Goal: Transaction & Acquisition: Purchase product/service

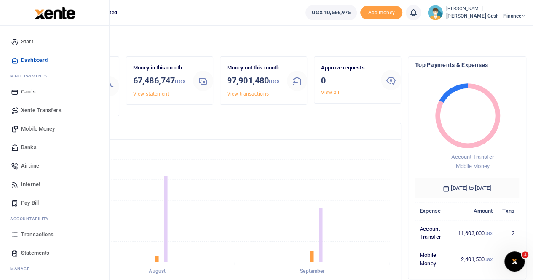
click at [52, 111] on span "Xente Transfers" at bounding box center [41, 110] width 40 height 8
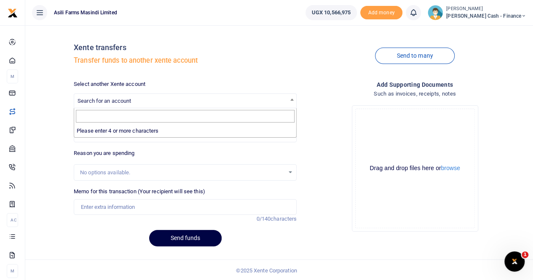
click at [118, 103] on span "Search for an account" at bounding box center [105, 101] width 54 height 6
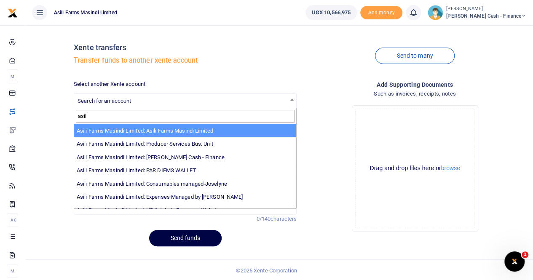
type input "asil"
select select "3306"
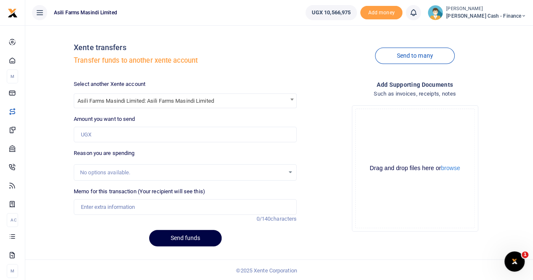
click at [292, 100] on b at bounding box center [291, 100] width 3 height 2
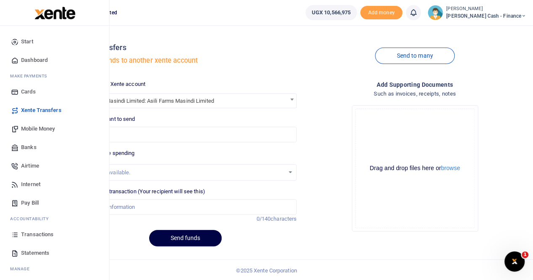
click at [35, 235] on span "Transactions" at bounding box center [37, 235] width 32 height 8
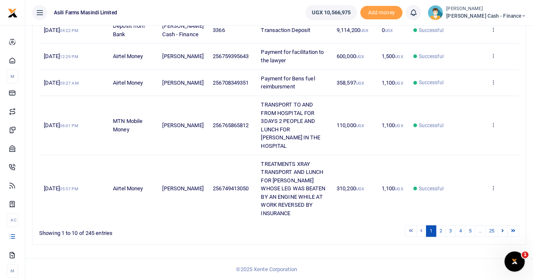
scroll to position [352, 0]
click at [441, 232] on link "2" at bounding box center [441, 230] width 10 height 11
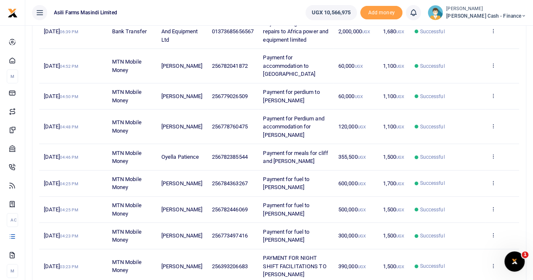
scroll to position [236, 0]
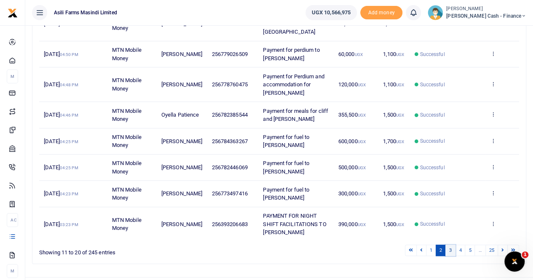
click at [453, 245] on link "3" at bounding box center [451, 250] width 10 height 11
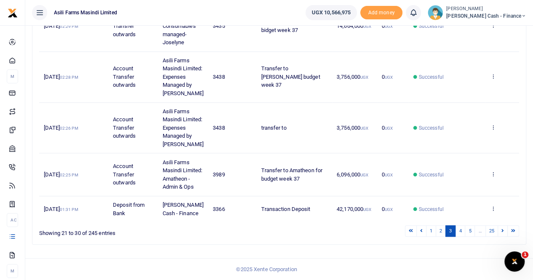
scroll to position [376, 0]
click at [462, 232] on link "4" at bounding box center [460, 230] width 10 height 11
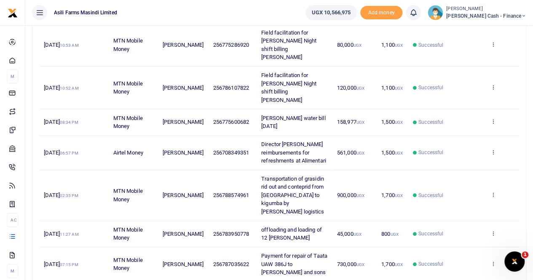
scroll to position [253, 0]
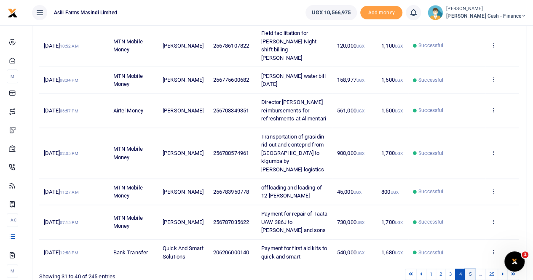
click at [471, 269] on link "5" at bounding box center [470, 274] width 10 height 11
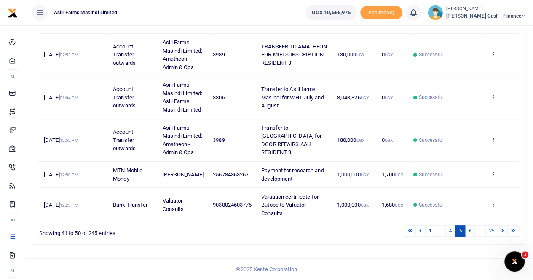
scroll to position [319, 0]
click at [492, 94] on icon at bounding box center [492, 97] width 5 height 6
click at [447, 113] on link "View details" at bounding box center [462, 119] width 67 height 12
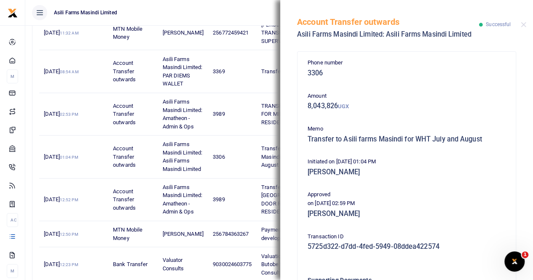
scroll to position [234, 0]
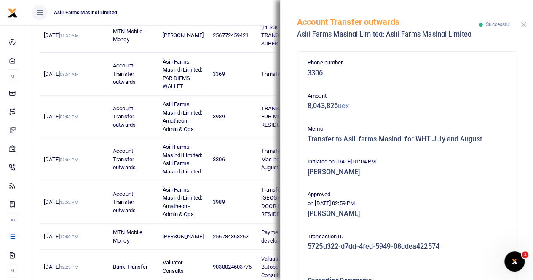
click at [523, 24] on button "Close" at bounding box center [523, 24] width 5 height 5
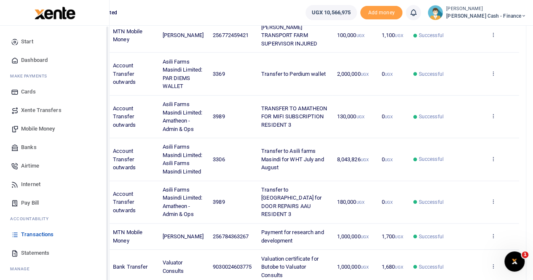
click at [41, 111] on span "Xente Transfers" at bounding box center [41, 110] width 40 height 8
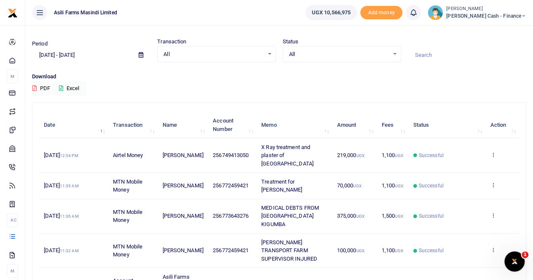
scroll to position [0, 0]
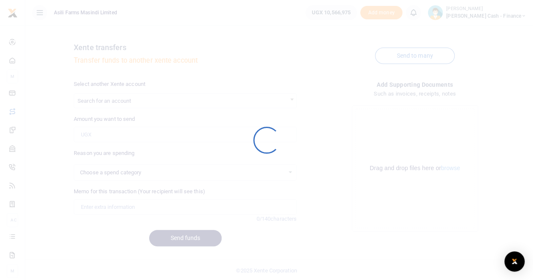
select select
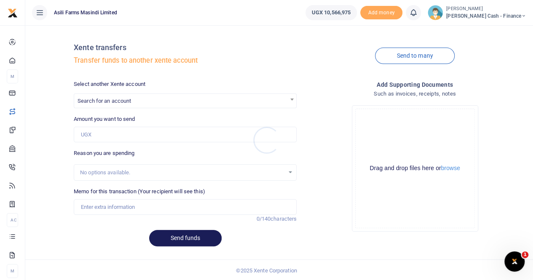
click at [110, 100] on div at bounding box center [266, 140] width 533 height 280
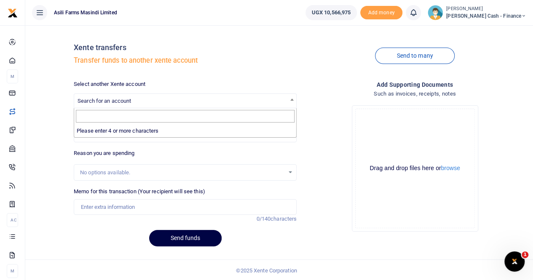
click at [110, 100] on span "Search for an account" at bounding box center [105, 101] width 54 height 6
click at [118, 117] on input "as" at bounding box center [185, 116] width 219 height 13
type input "a"
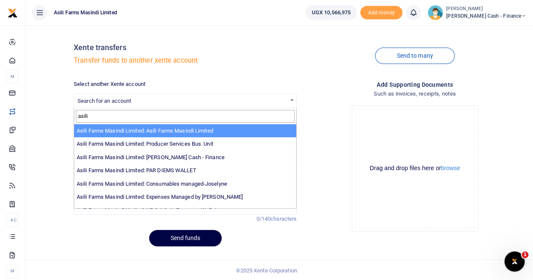
type input "asili"
select select "3306"
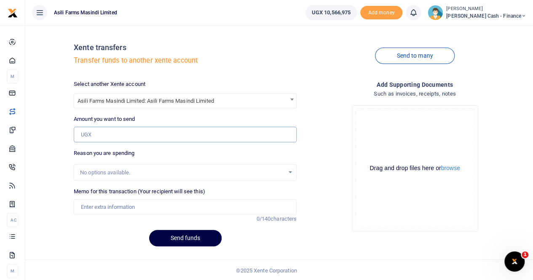
click at [121, 134] on input "Amount you want to send" at bounding box center [185, 135] width 223 height 16
paste input "6,099,547"
type input "6,099,547"
click at [107, 209] on input "Memo for this transaction (Your recipient will see this)" at bounding box center [185, 207] width 223 height 16
type input "Transfer to Xente asili for WHT"
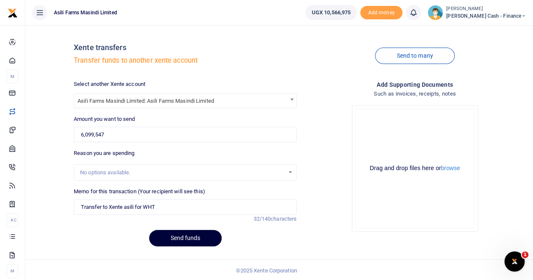
click at [170, 236] on button "Send funds" at bounding box center [185, 238] width 72 height 16
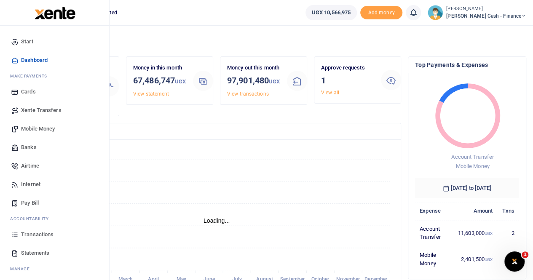
scroll to position [7, 7]
click at [26, 145] on span "Banks" at bounding box center [29, 147] width 16 height 8
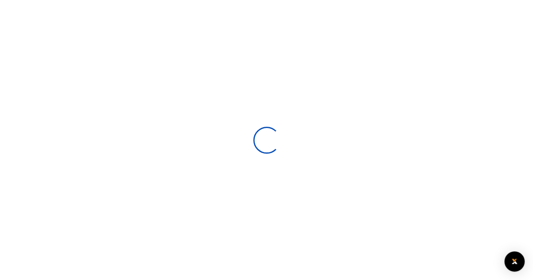
select select
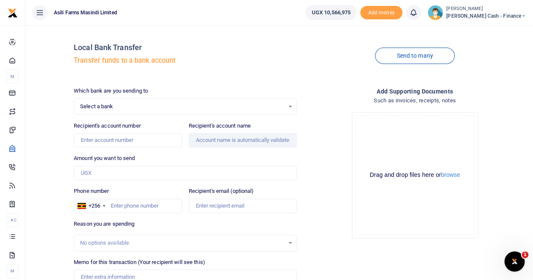
click at [110, 100] on div "Select a bank Select an option... Select a bank ABC Bank Absa Bank Uganda Ltd B…" at bounding box center [185, 106] width 223 height 17
click at [106, 107] on span "Select a bank" at bounding box center [182, 106] width 204 height 8
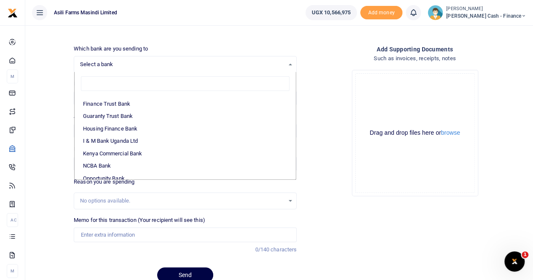
scroll to position [83, 0]
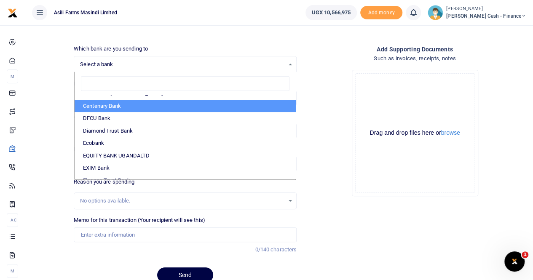
click at [114, 100] on li "Centenary Bank" at bounding box center [185, 106] width 221 height 13
select select "CENT"
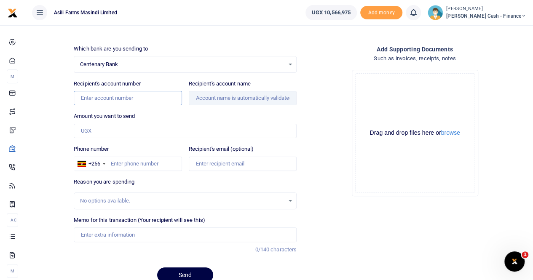
click at [107, 95] on input "Recipient's account number" at bounding box center [128, 98] width 108 height 14
type input "3205047294"
click at [205, 99] on input "Recipient's account name" at bounding box center [243, 98] width 108 height 14
click at [114, 129] on input "Amount you want to send" at bounding box center [185, 131] width 223 height 14
type input "Saidi Moro"
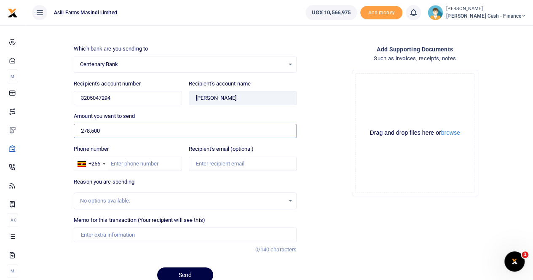
type input "278,500"
click at [113, 235] on input "Memo for this transaction (Your recipient will see this)" at bounding box center [185, 235] width 223 height 14
type input "Payment for moro Saidi for August"
click at [122, 161] on input "Phone number" at bounding box center [128, 164] width 108 height 14
type input "759515822"
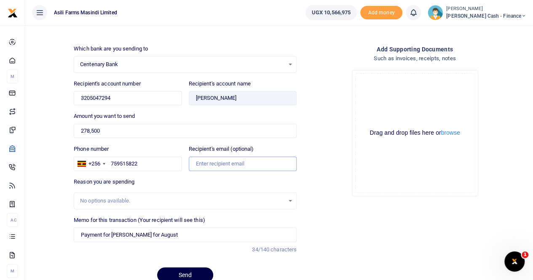
click at [243, 165] on input "Recipient's email (optional)" at bounding box center [243, 164] width 108 height 14
type input "ankunda.pricillah@agilis-partners.com"
click at [174, 233] on input "Payment for moro Saidi for August" at bounding box center [185, 235] width 223 height 14
click at [147, 232] on input "Payment for moro Saidi for August" at bounding box center [185, 235] width 223 height 14
click at [117, 234] on input "Payment for moro Saidi for Salary August" at bounding box center [185, 235] width 223 height 14
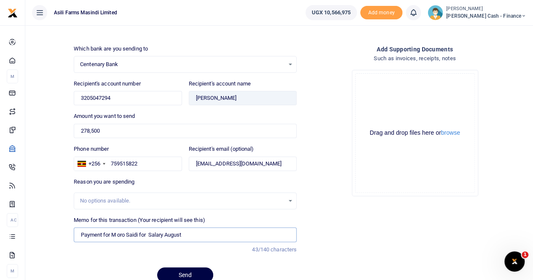
click at [208, 237] on input "Payment for M oro Saidi for Salary August" at bounding box center [185, 235] width 223 height 14
click at [118, 234] on input "Payment for M oro Saidi for Salary August" at bounding box center [185, 235] width 223 height 14
click at [207, 236] on input "Payment for Moro Saidi for Salary August" at bounding box center [185, 235] width 223 height 14
drag, startPoint x: 79, startPoint y: 234, endPoint x: 100, endPoint y: 247, distance: 24.7
click at [79, 235] on input "Payment for Moro Saidi for Salary August" at bounding box center [185, 235] width 223 height 14
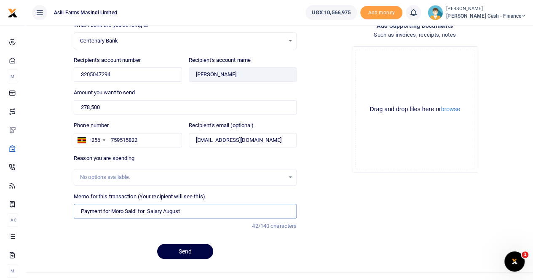
scroll to position [78, 0]
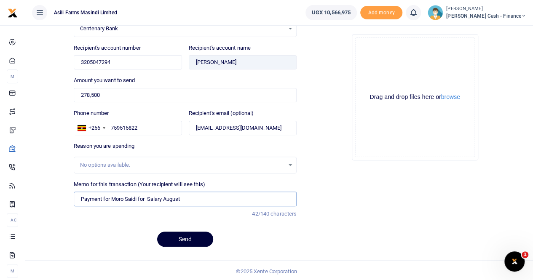
type input "Payment for Moro Saidi for Salary August"
click at [181, 238] on button "Send" at bounding box center [185, 239] width 56 height 15
